Goal: Register for event/course

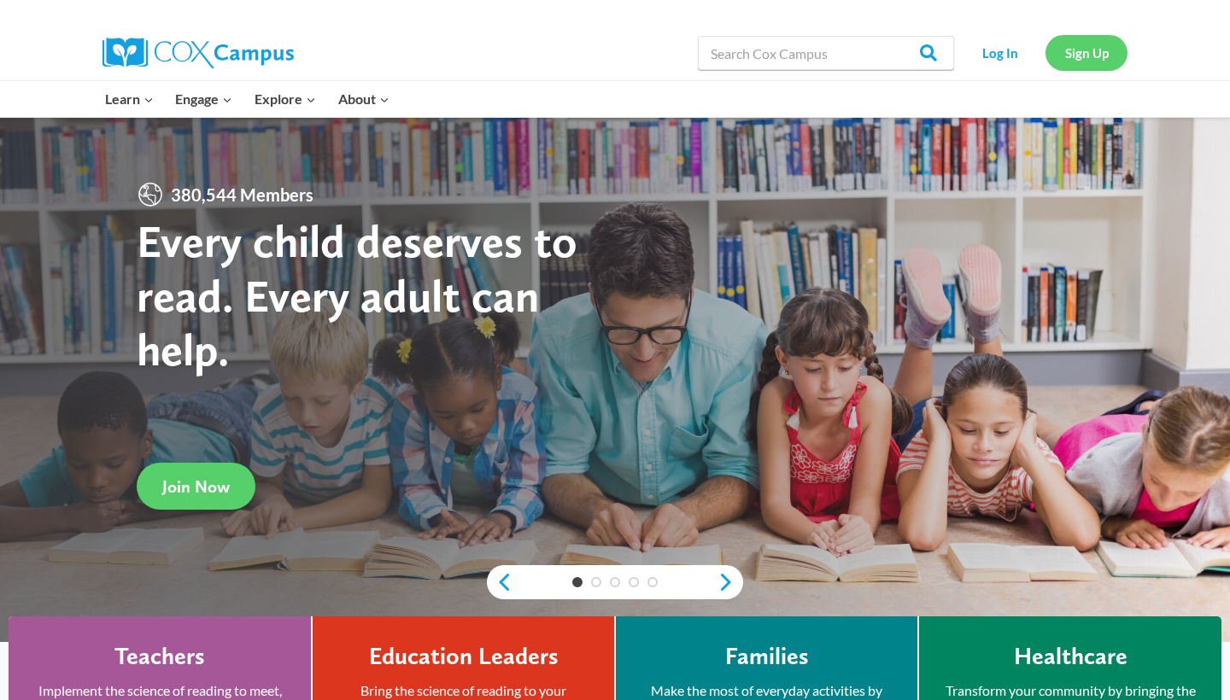
click at [1092, 62] on link "Sign Up" at bounding box center [1086, 52] width 82 height 35
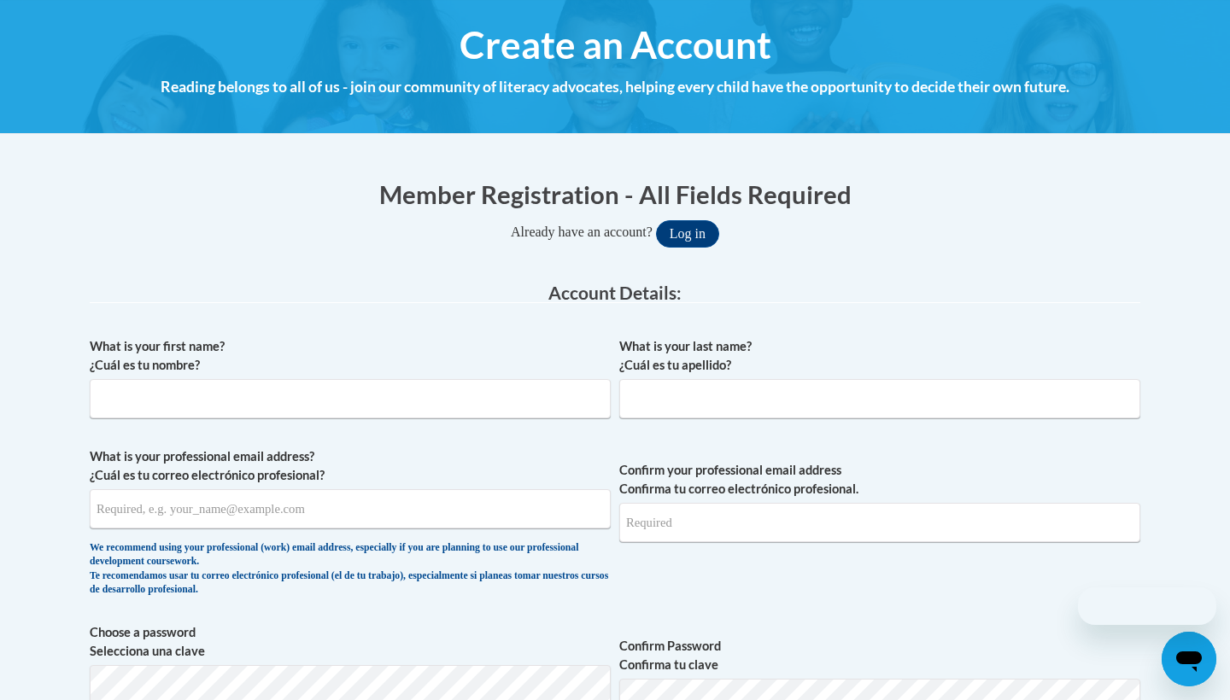
scroll to position [195, 0]
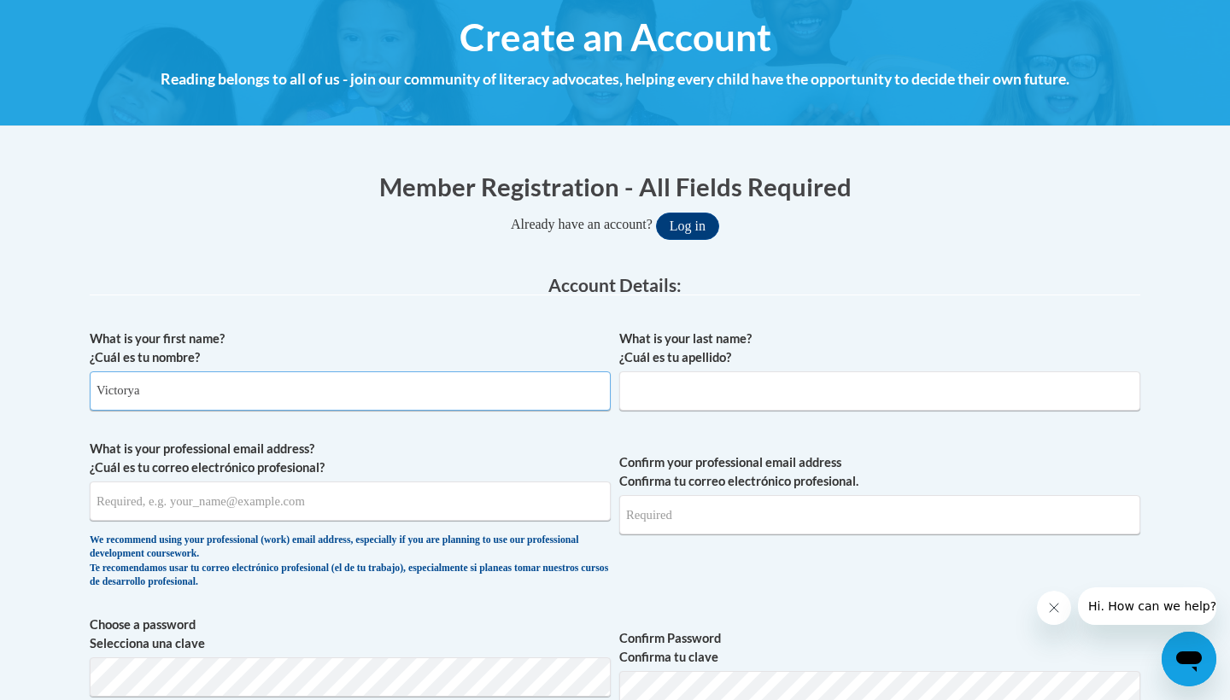
type input "Victorya"
type input "Brown"
type input "vbrown5@my.athens.edu"
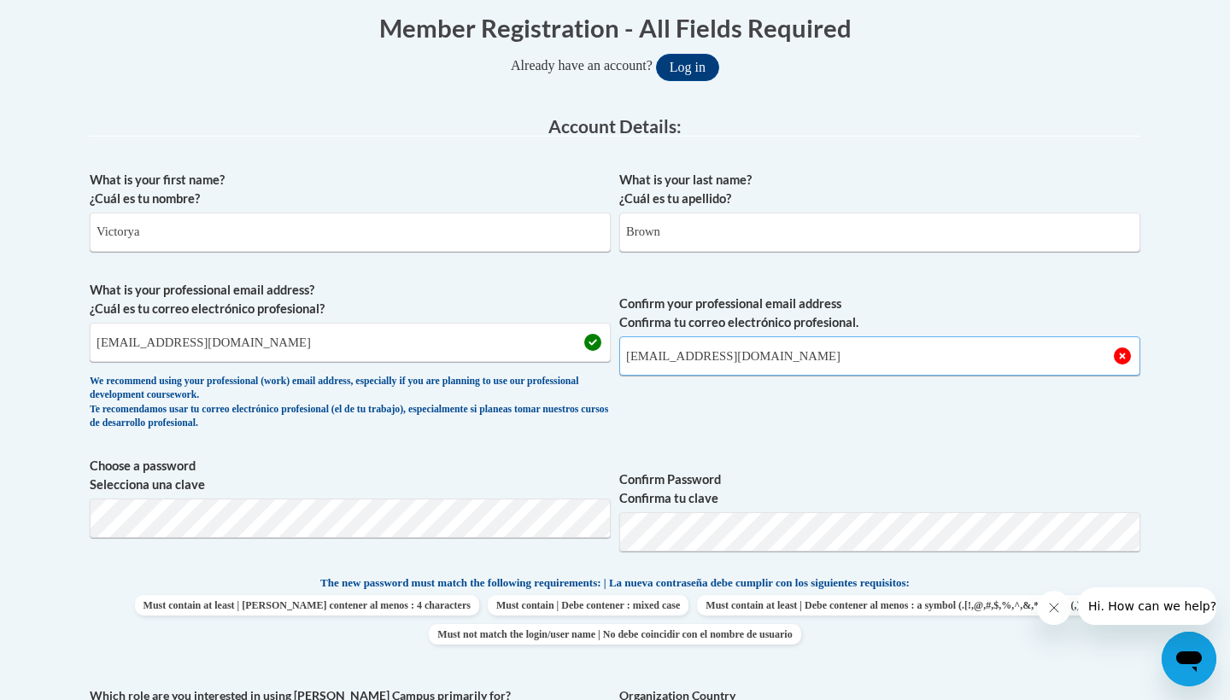
scroll to position [365, 0]
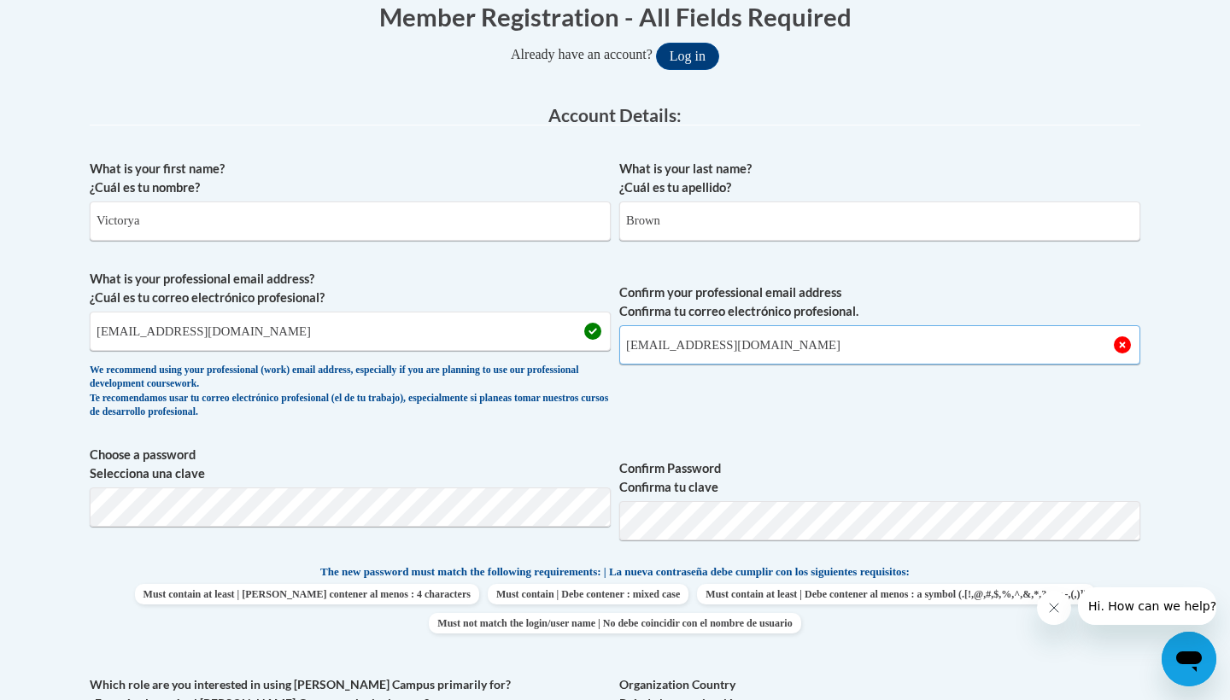
type input "vbrown5@my.athens.edu"
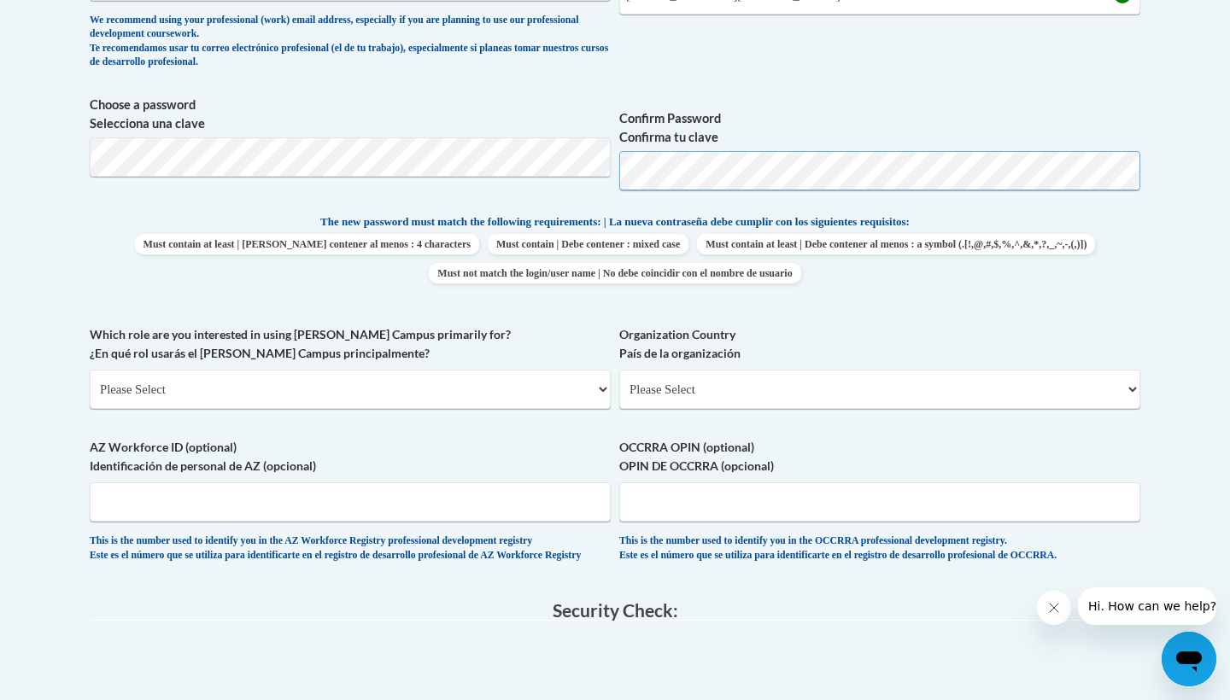
scroll to position [735, 0]
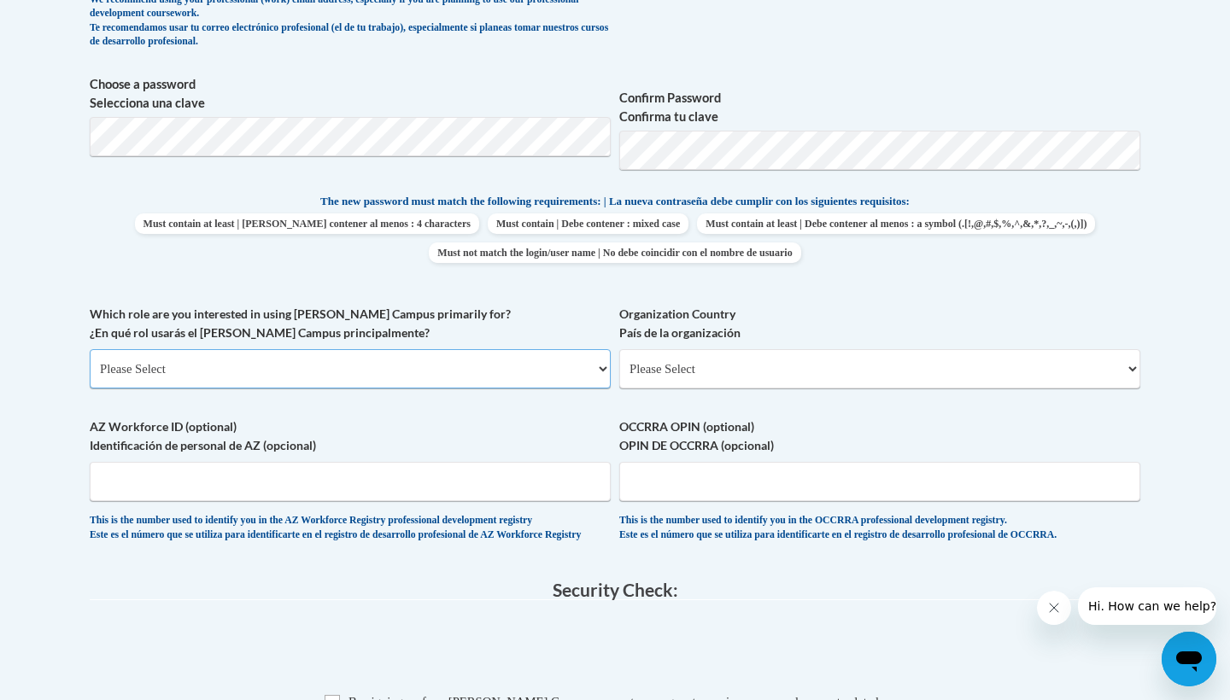
select select "5a18ea06-2b54-4451-96f2-d152daf9eac5"
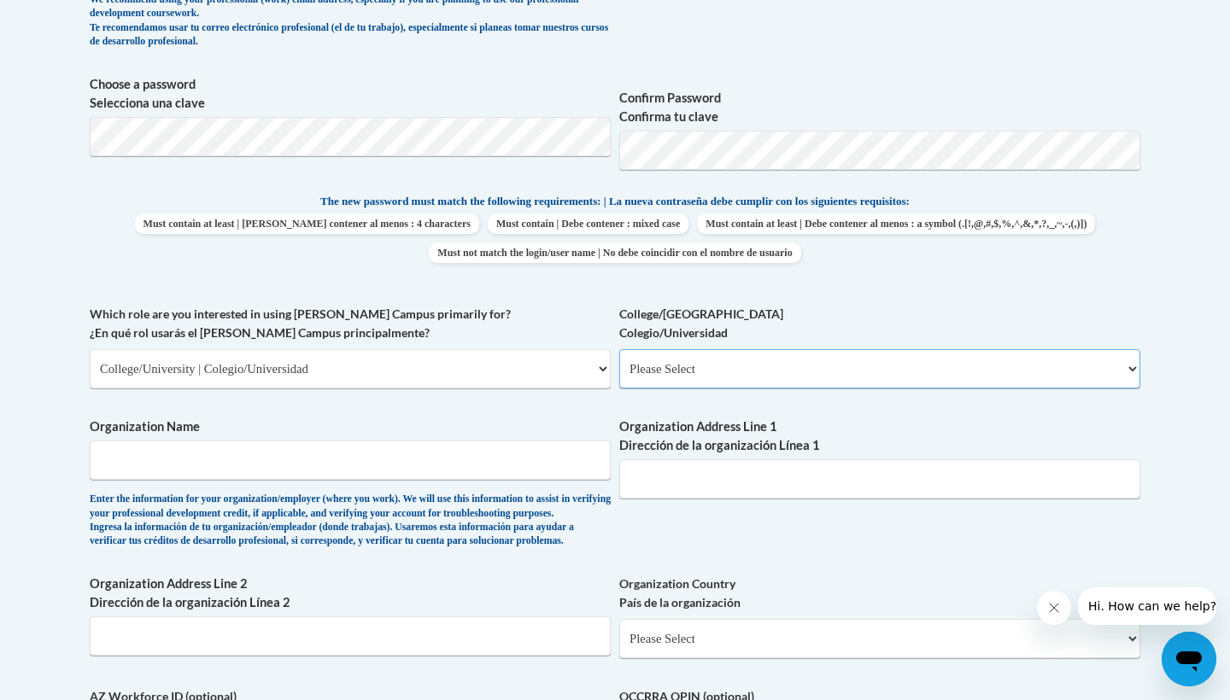
select select "99b32b07-cffc-426c-8bf6-0cd77760d84b"
type input "T"
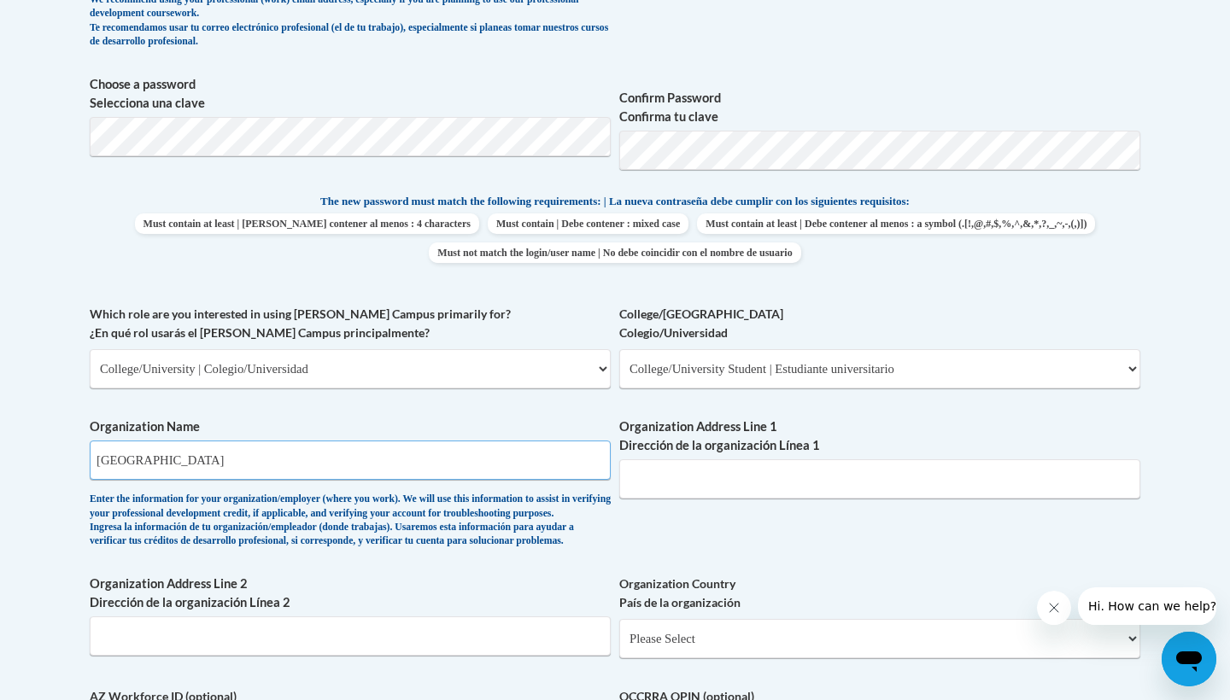
type input "Athens State University"
type input "2"
click at [649, 466] on input "300 Beaty Street" at bounding box center [879, 478] width 521 height 39
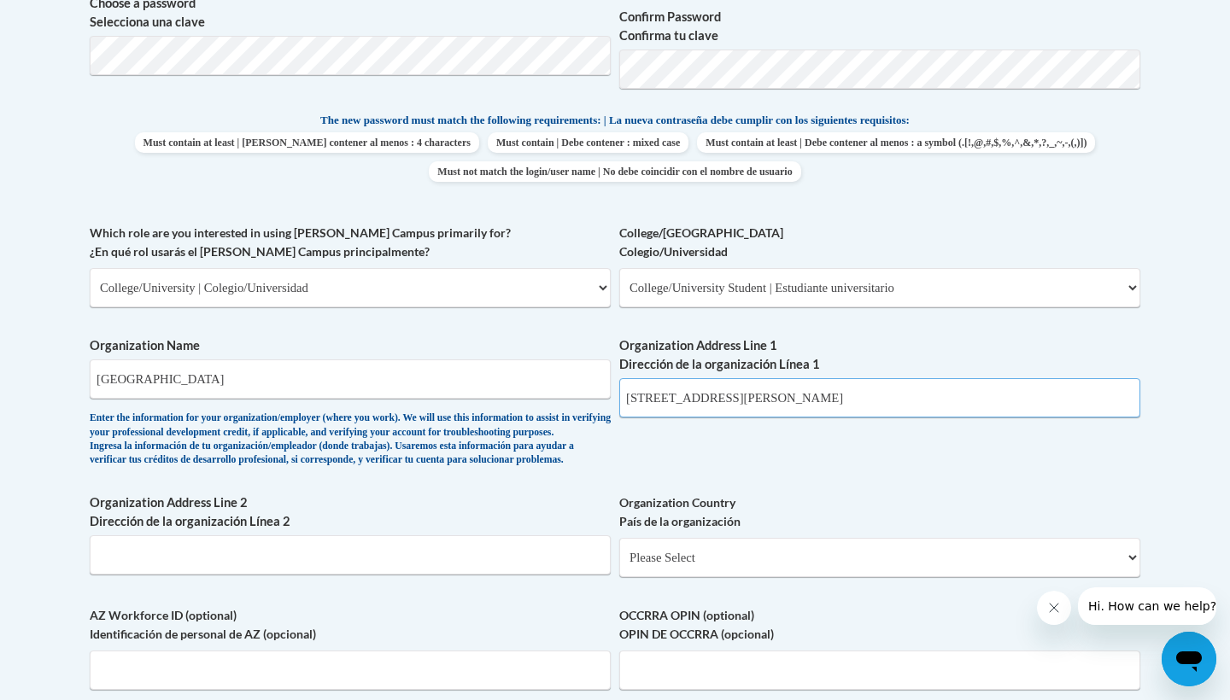
scroll to position [816, 0]
type input "300 N Beaty Street"
select select "ad49bcad-a171-4b2e-b99c-48b446064914"
select select
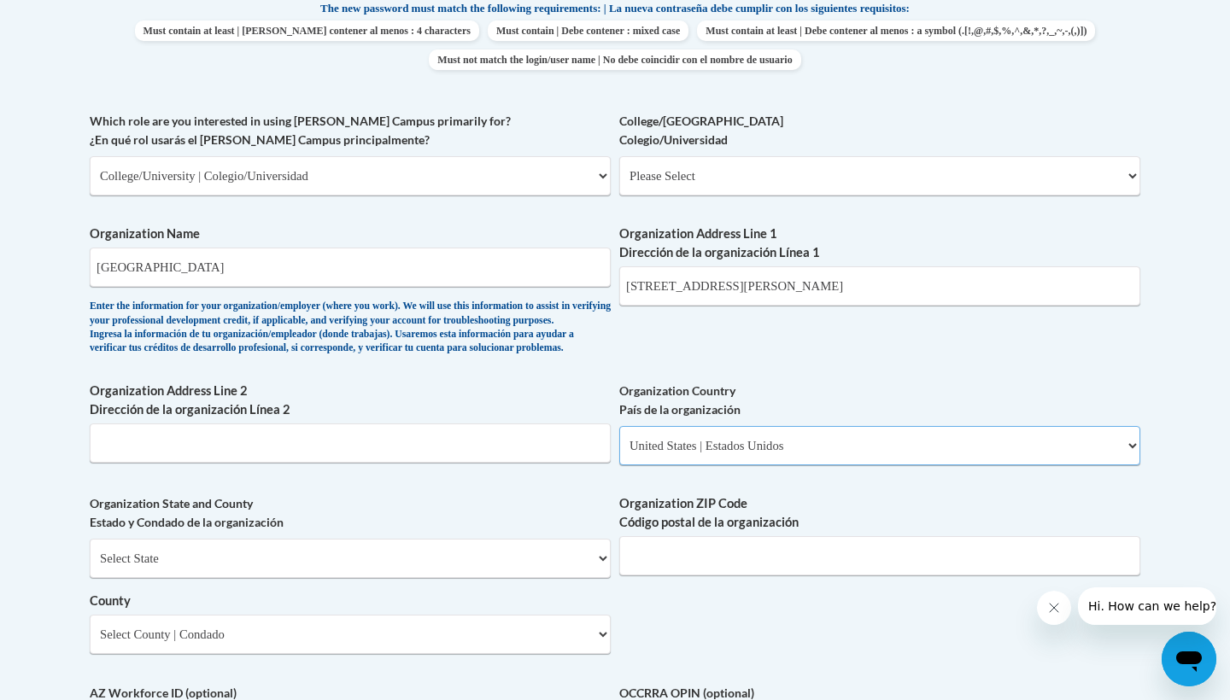
scroll to position [937, 0]
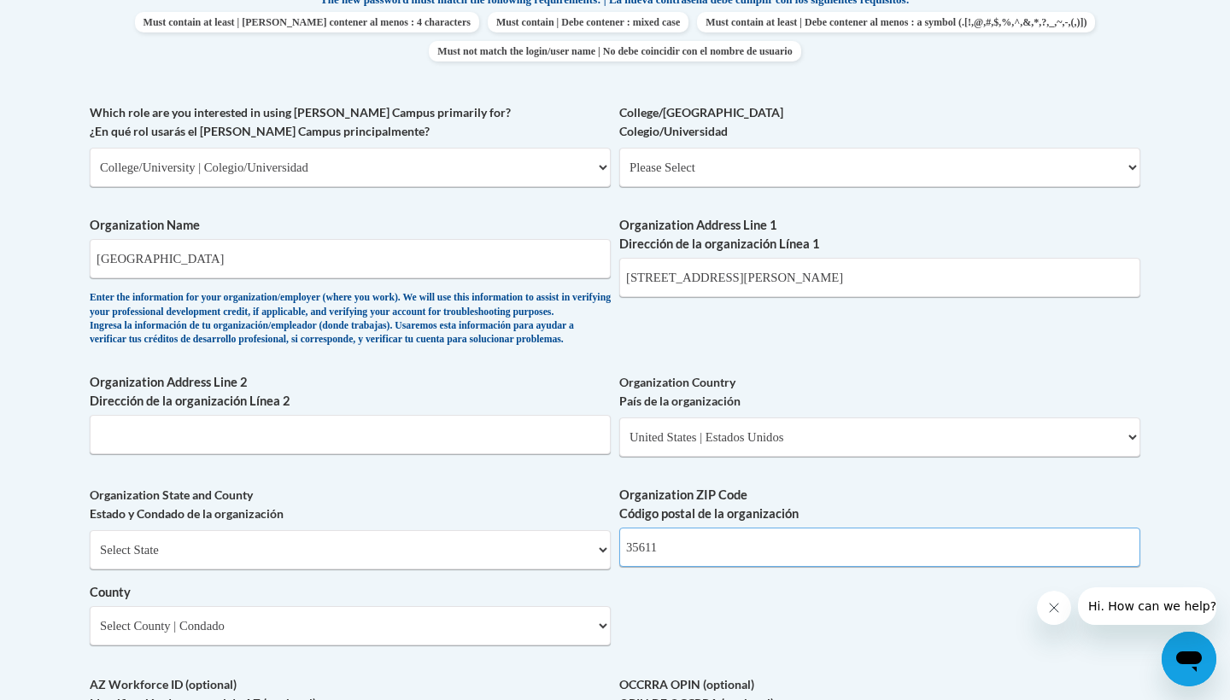
type input "35611"
select select "Alabama"
click at [238, 623] on select "County" at bounding box center [350, 625] width 521 height 39
click at [229, 626] on select "County" at bounding box center [350, 625] width 521 height 39
select select "Limestone"
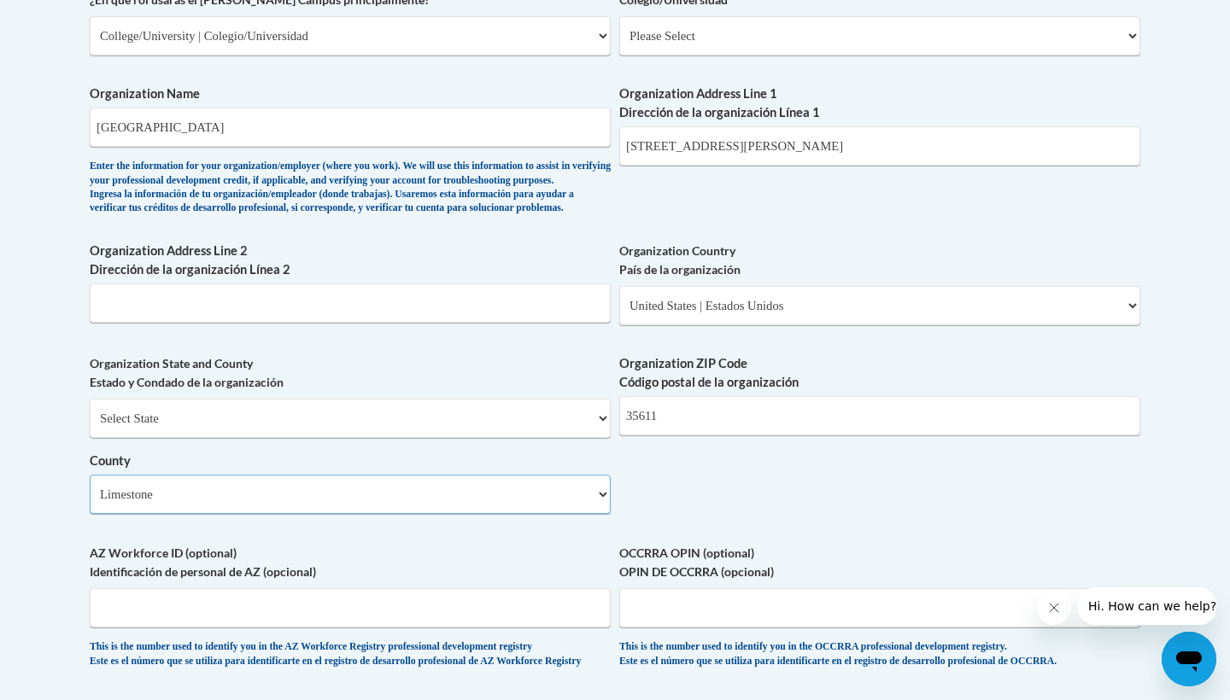
scroll to position [1068, 0]
click at [365, 614] on input "AZ Workforce ID (optional) Identificación de personal de AZ (opcional)" at bounding box center [350, 607] width 521 height 39
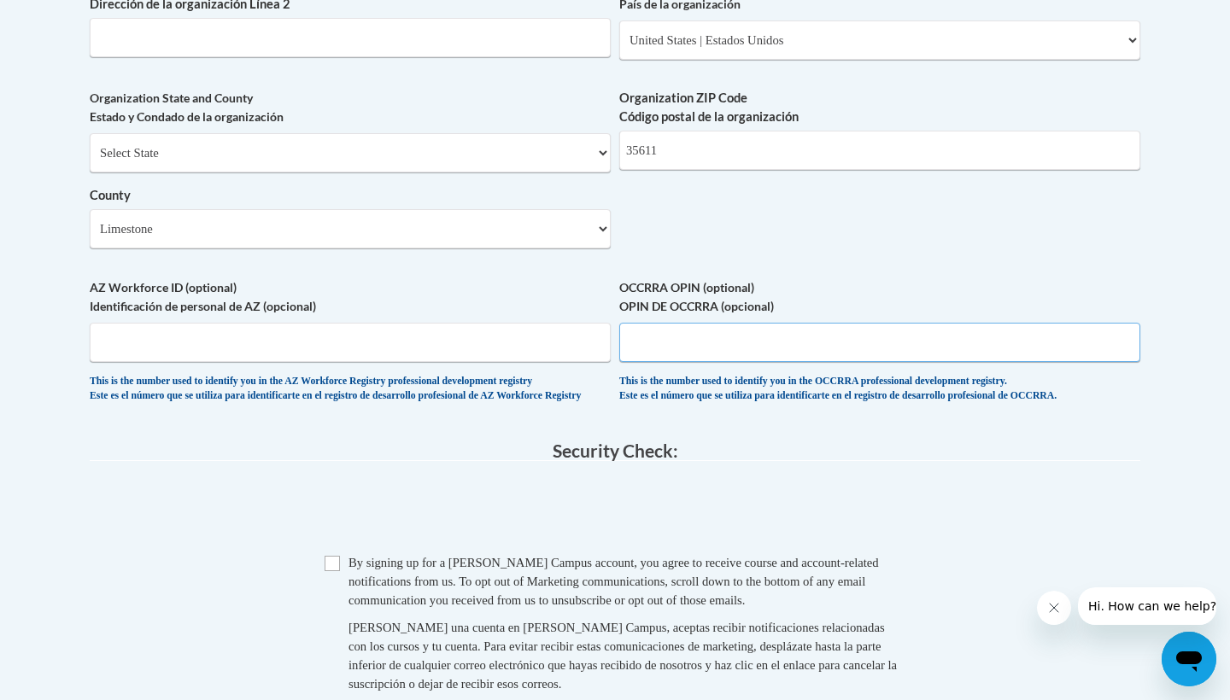
scroll to position [1345, 0]
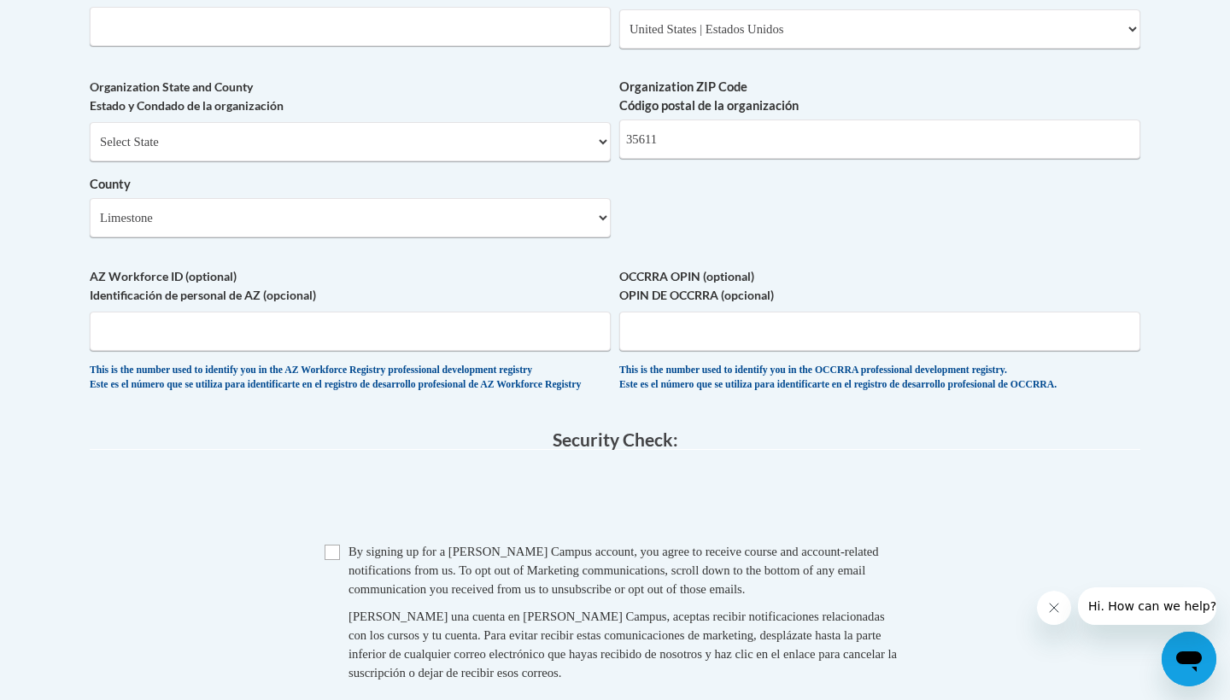
click at [329, 556] on input "Checkbox" at bounding box center [331, 552] width 15 height 15
checkbox input "true"
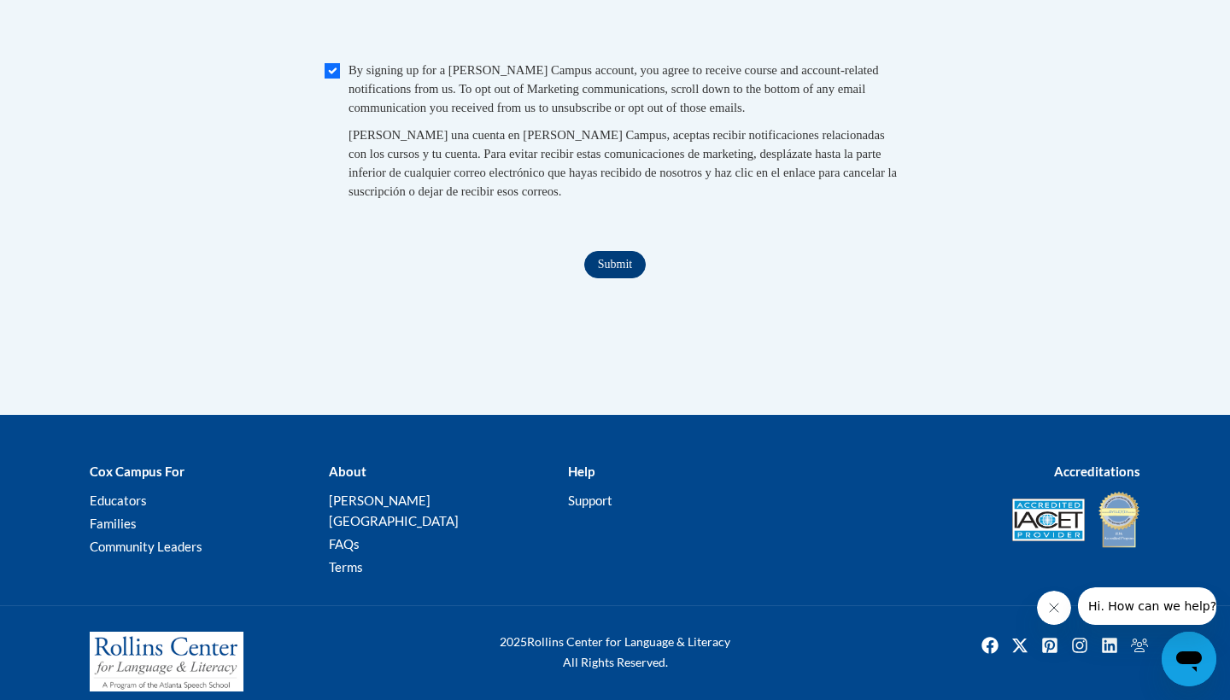
scroll to position [1826, 0]
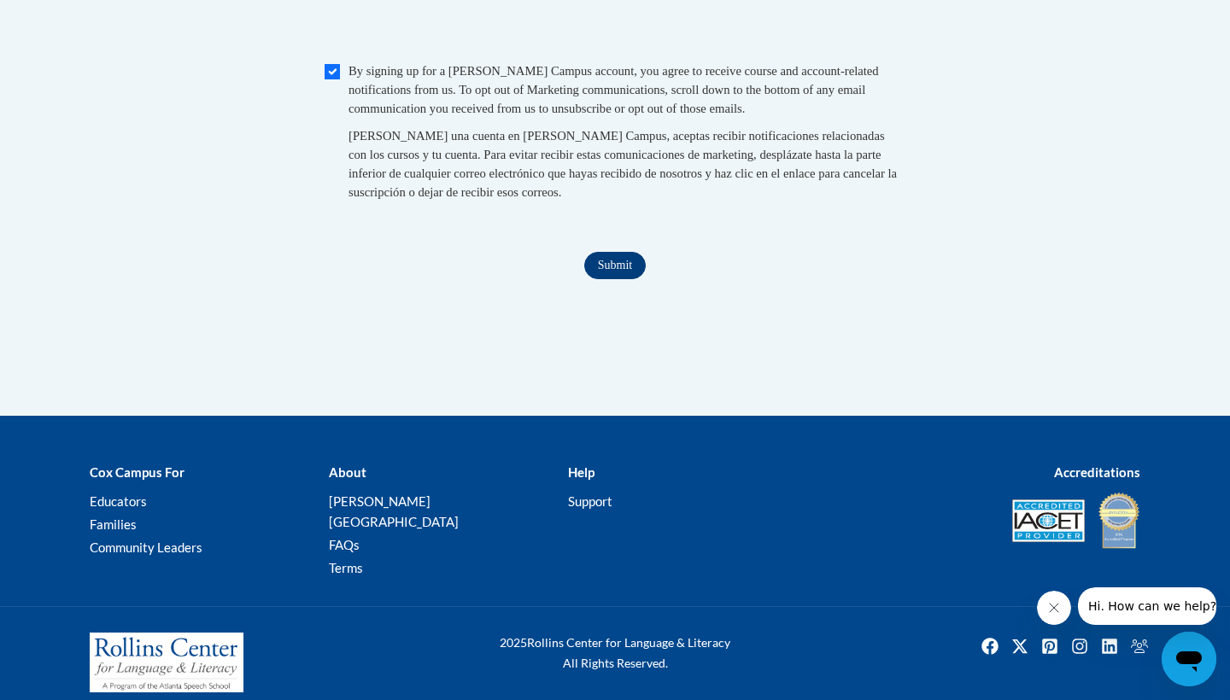
click at [630, 260] on input "Submit" at bounding box center [614, 265] width 61 height 27
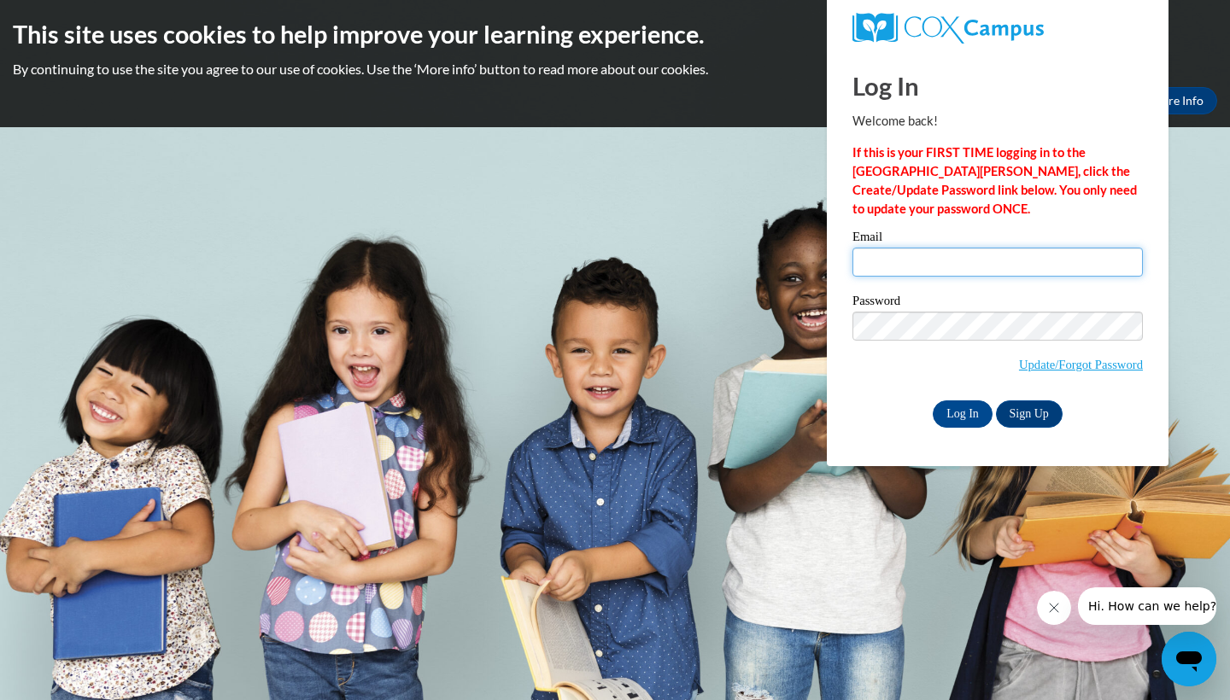
type input "[EMAIL_ADDRESS][DOMAIN_NAME]"
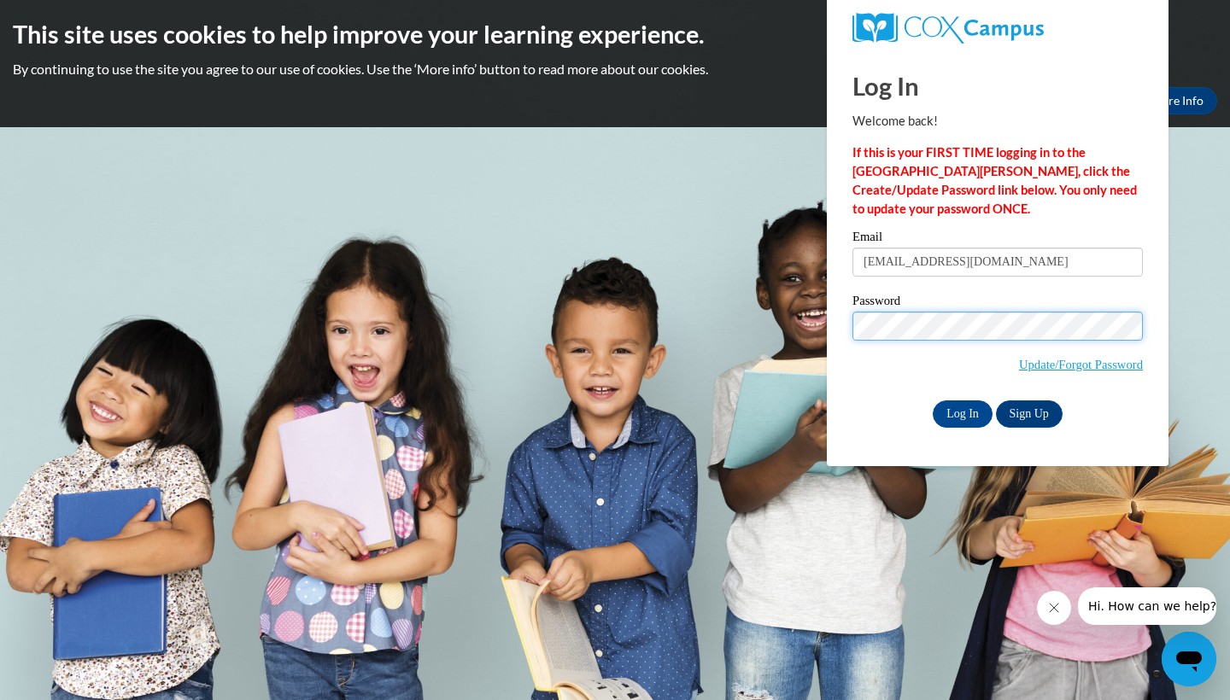
click at [961, 411] on input "Log In" at bounding box center [962, 413] width 60 height 27
click at [961, 408] on input "Log In" at bounding box center [962, 413] width 60 height 27
click at [957, 403] on input "Log In" at bounding box center [962, 413] width 60 height 27
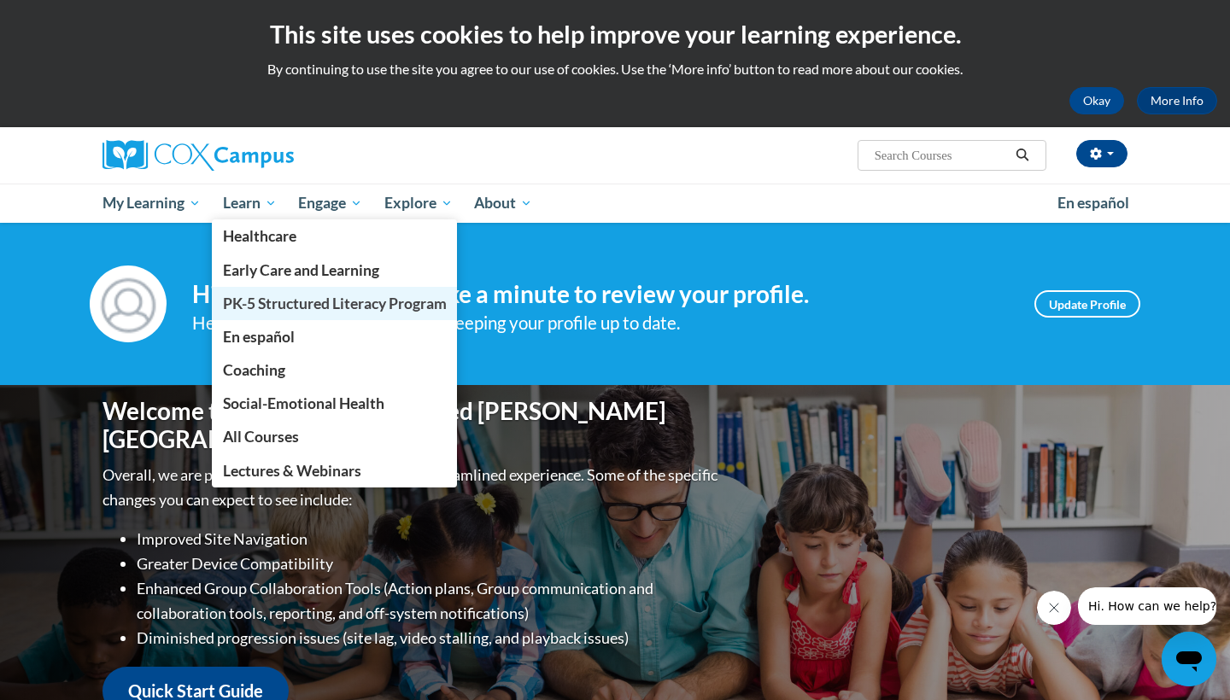
click at [279, 302] on span "PK-5 Structured Literacy Program" at bounding box center [335, 304] width 224 height 18
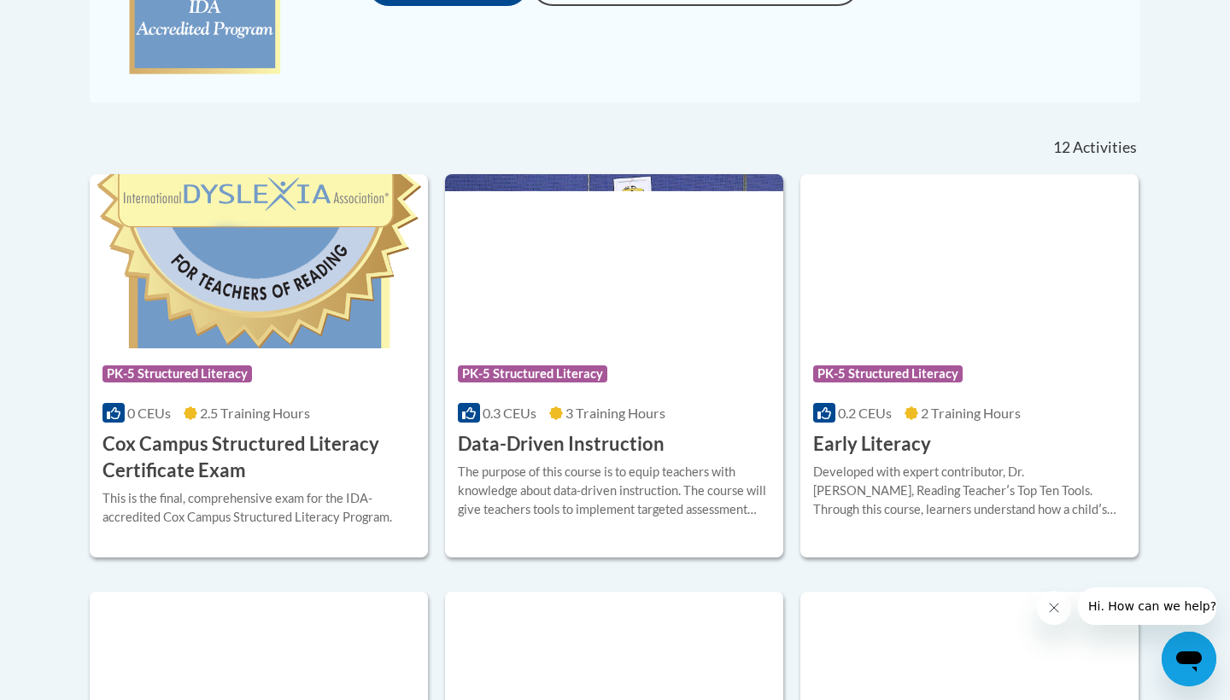
scroll to position [614, 0]
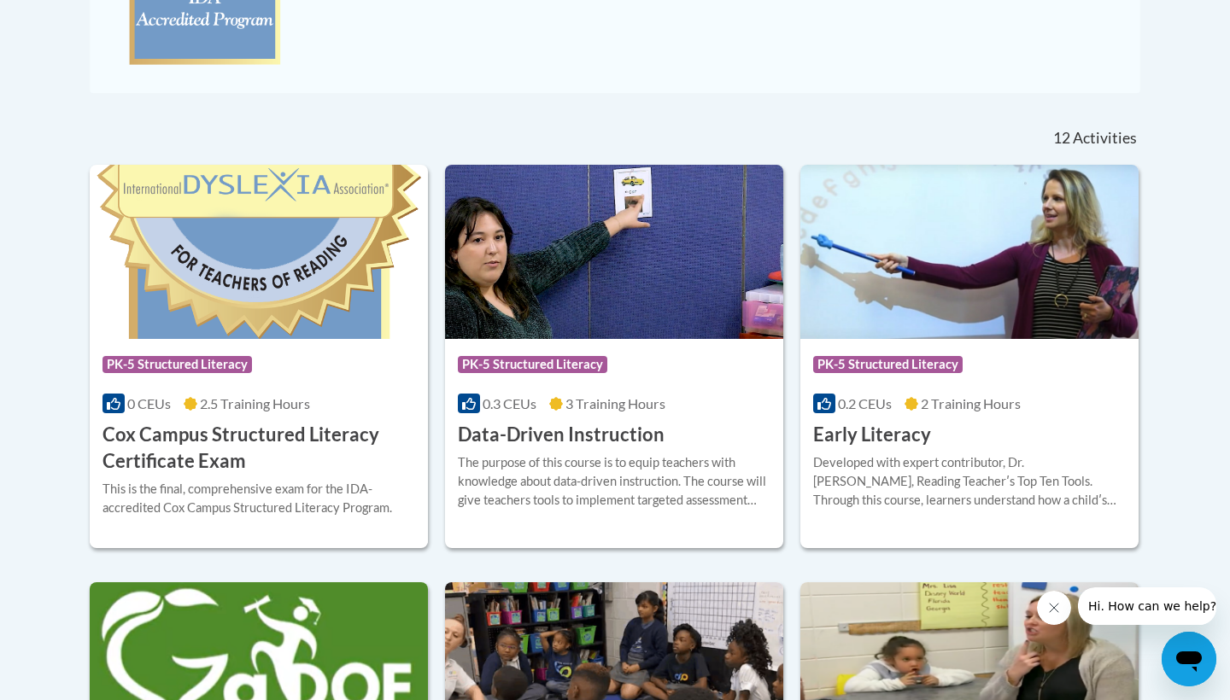
click at [963, 407] on span "2 Training Hours" at bounding box center [971, 403] width 100 height 16
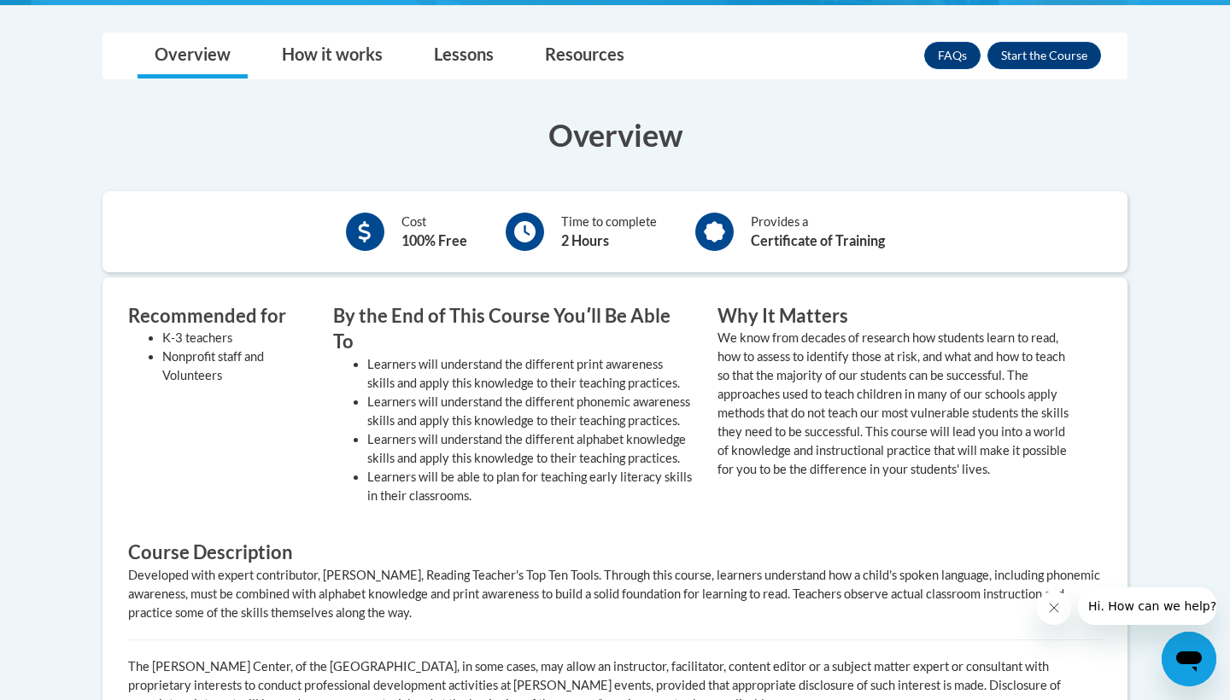
scroll to position [456, 0]
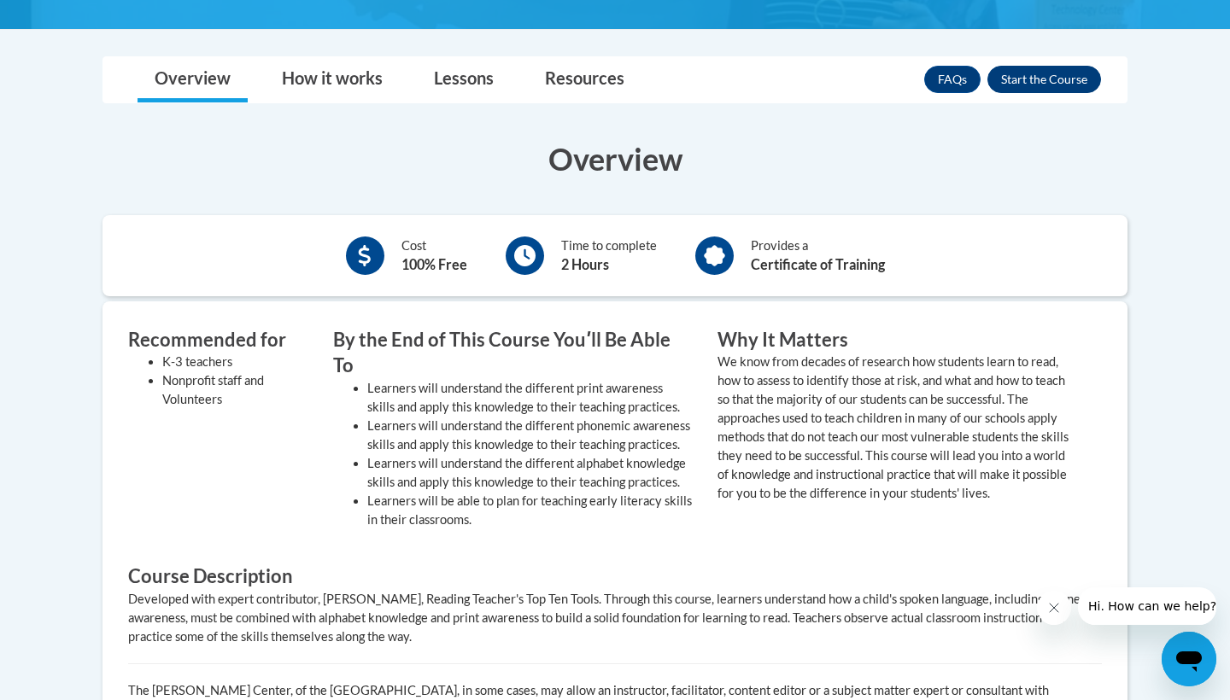
click at [1033, 81] on button "Enroll" at bounding box center [1044, 79] width 114 height 27
